Goal: Task Accomplishment & Management: Use online tool/utility

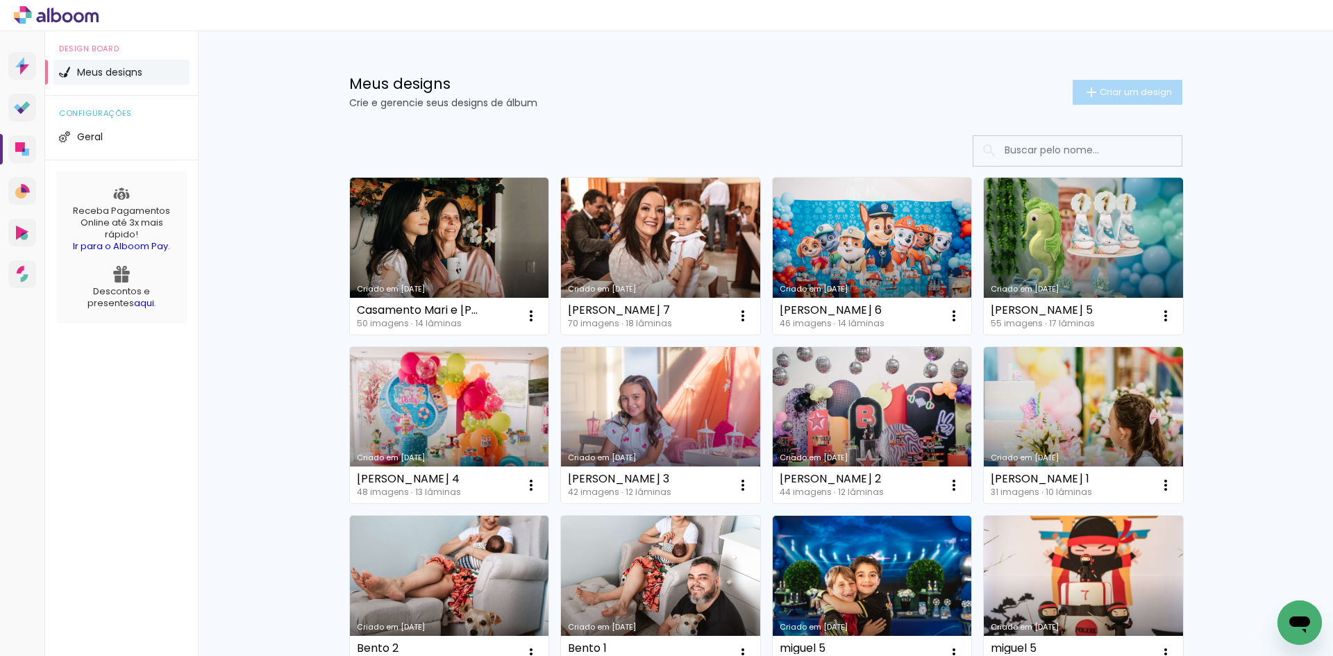
click at [1122, 96] on span "Criar um design" at bounding box center [1136, 91] width 72 height 9
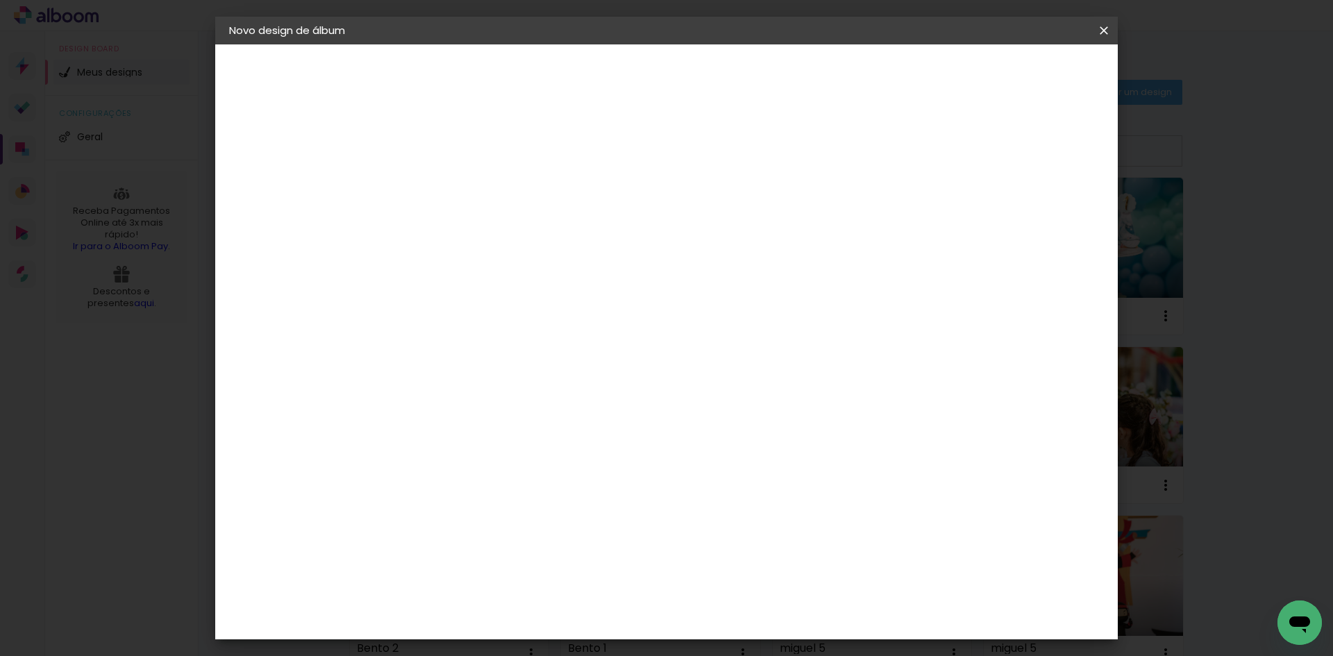
click at [1070, 31] on header "Novo design de álbum" at bounding box center [666, 31] width 902 height 28
click at [1102, 35] on iron-icon at bounding box center [1103, 31] width 17 height 14
click at [1105, 22] on paper-icon-button at bounding box center [1104, 30] width 28 height 25
